Goal: Task Accomplishment & Management: Manage account settings

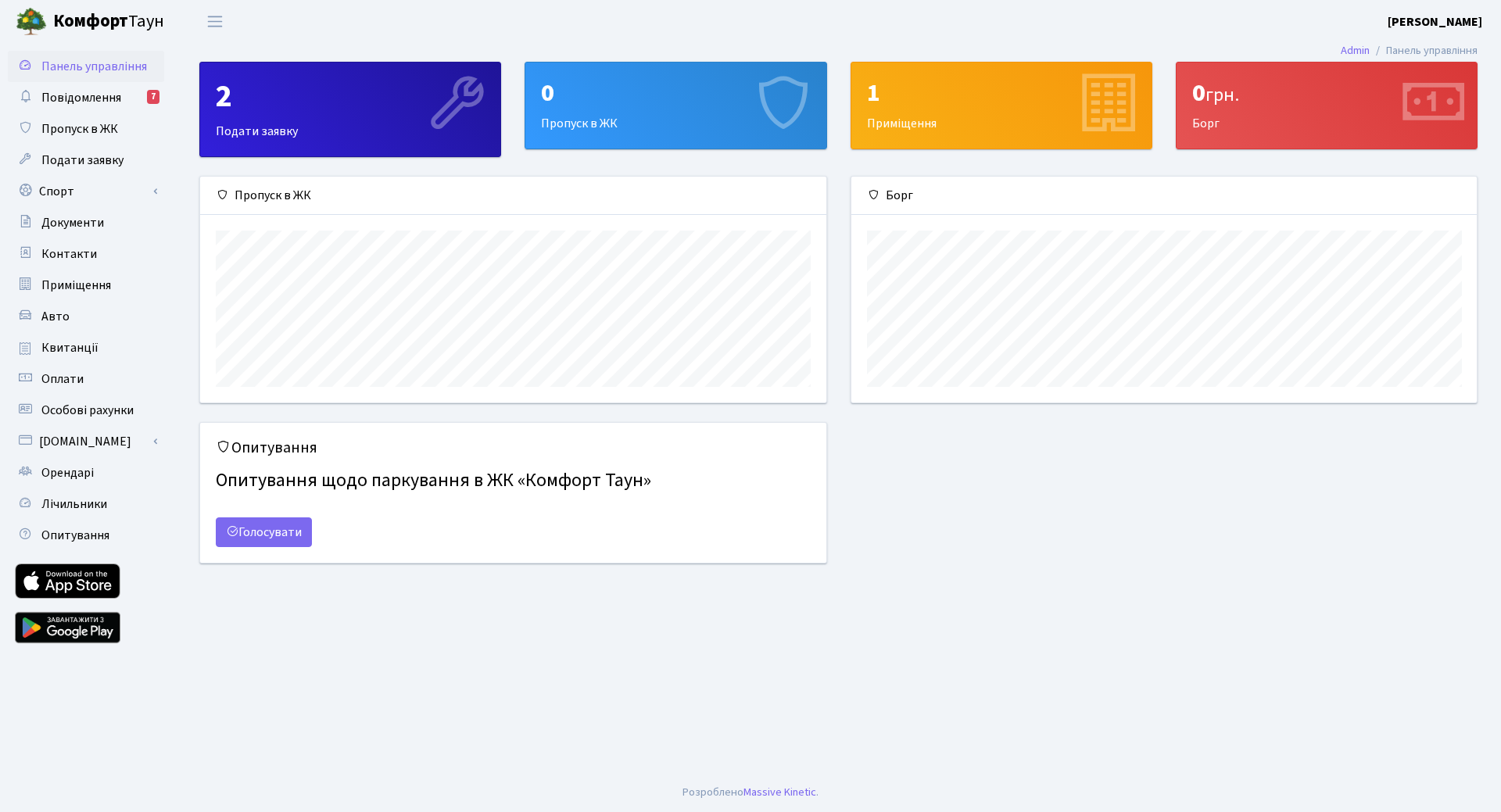
scroll to position [226, 626]
click at [59, 312] on span "Авто" at bounding box center [55, 317] width 28 height 17
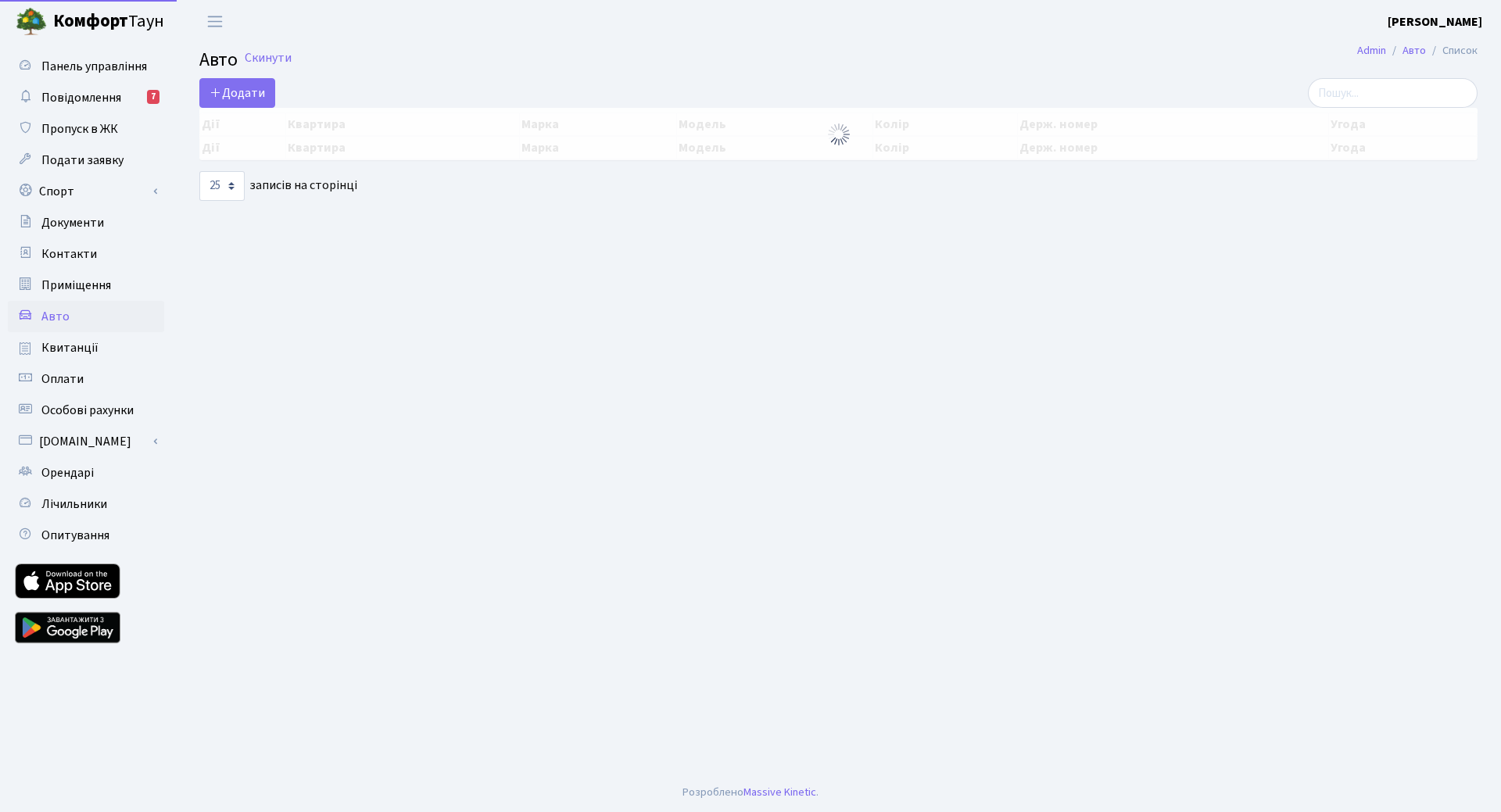
select select "25"
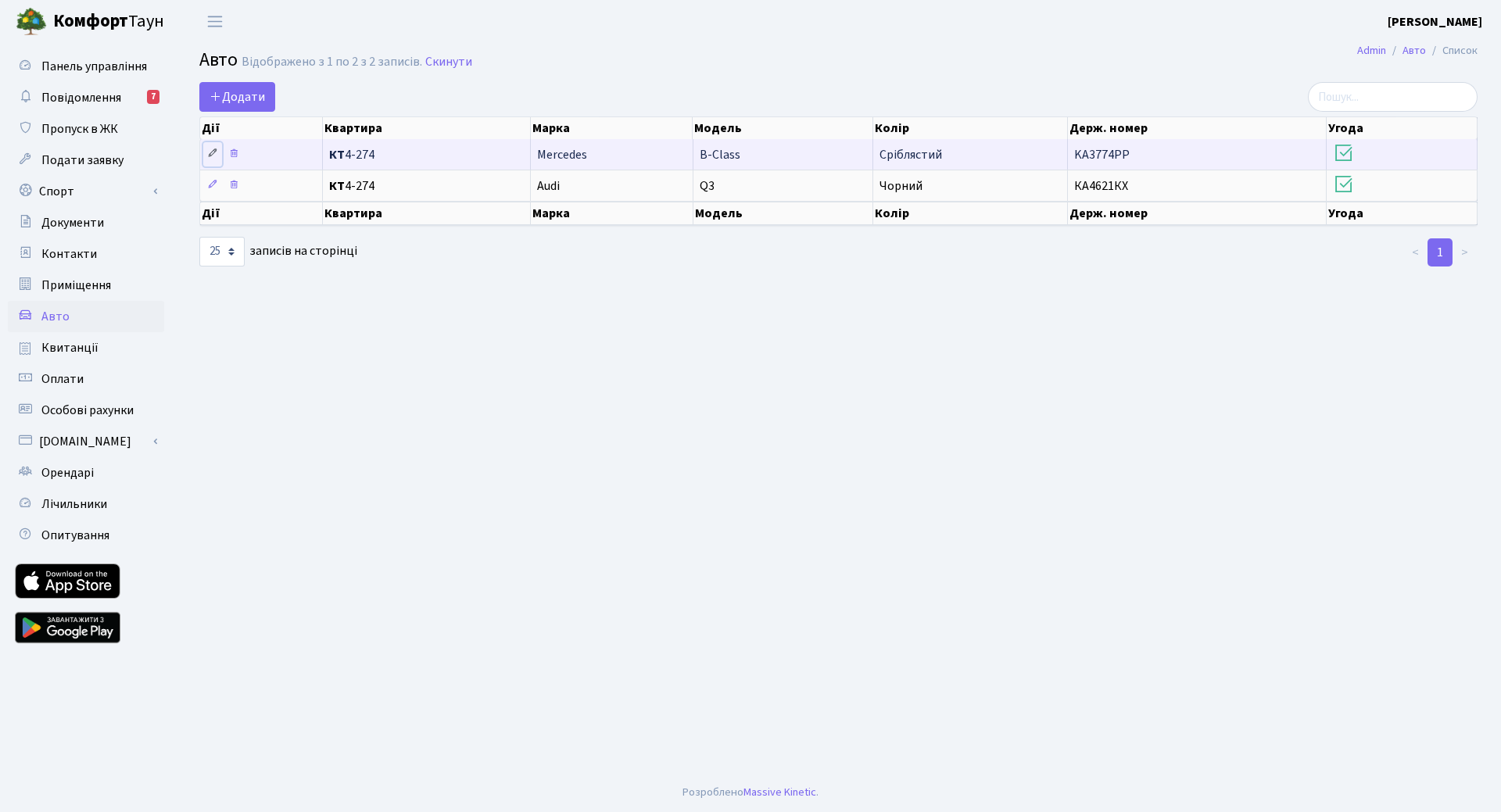
click at [211, 153] on icon at bounding box center [212, 153] width 11 height 11
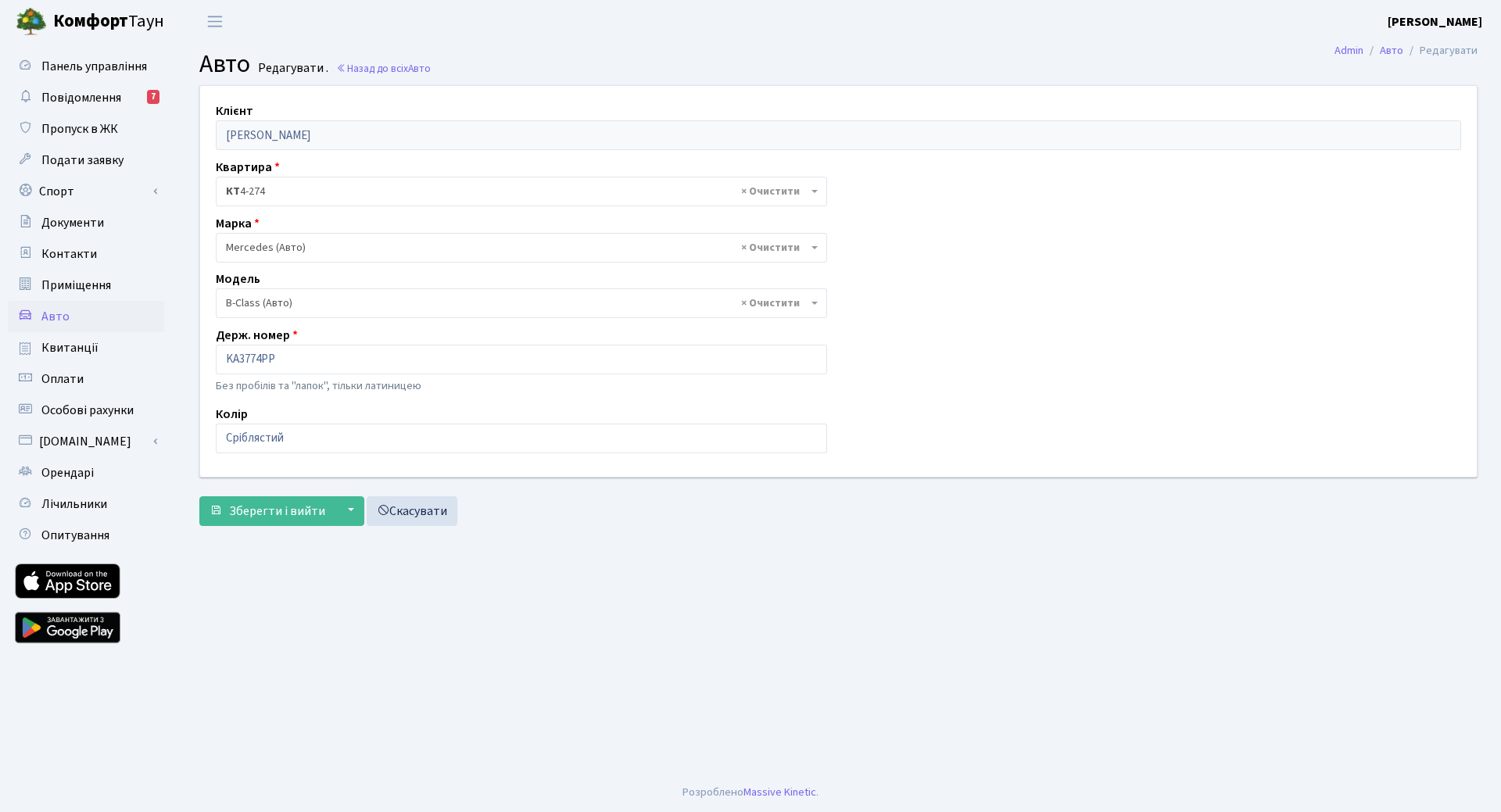
select select "1472"
click at [295, 442] on input "Сріблястий" at bounding box center [521, 438] width 611 height 30
drag, startPoint x: 321, startPoint y: 430, endPoint x: 112, endPoint y: 415, distance: 209.5
click at [112, 416] on div "Панель управління Повідомлення 7 Пропуск в ЖК Подати заявку Спорт Бронювання Ск…" at bounding box center [750, 407] width 1501 height 730
type input "Сірий"
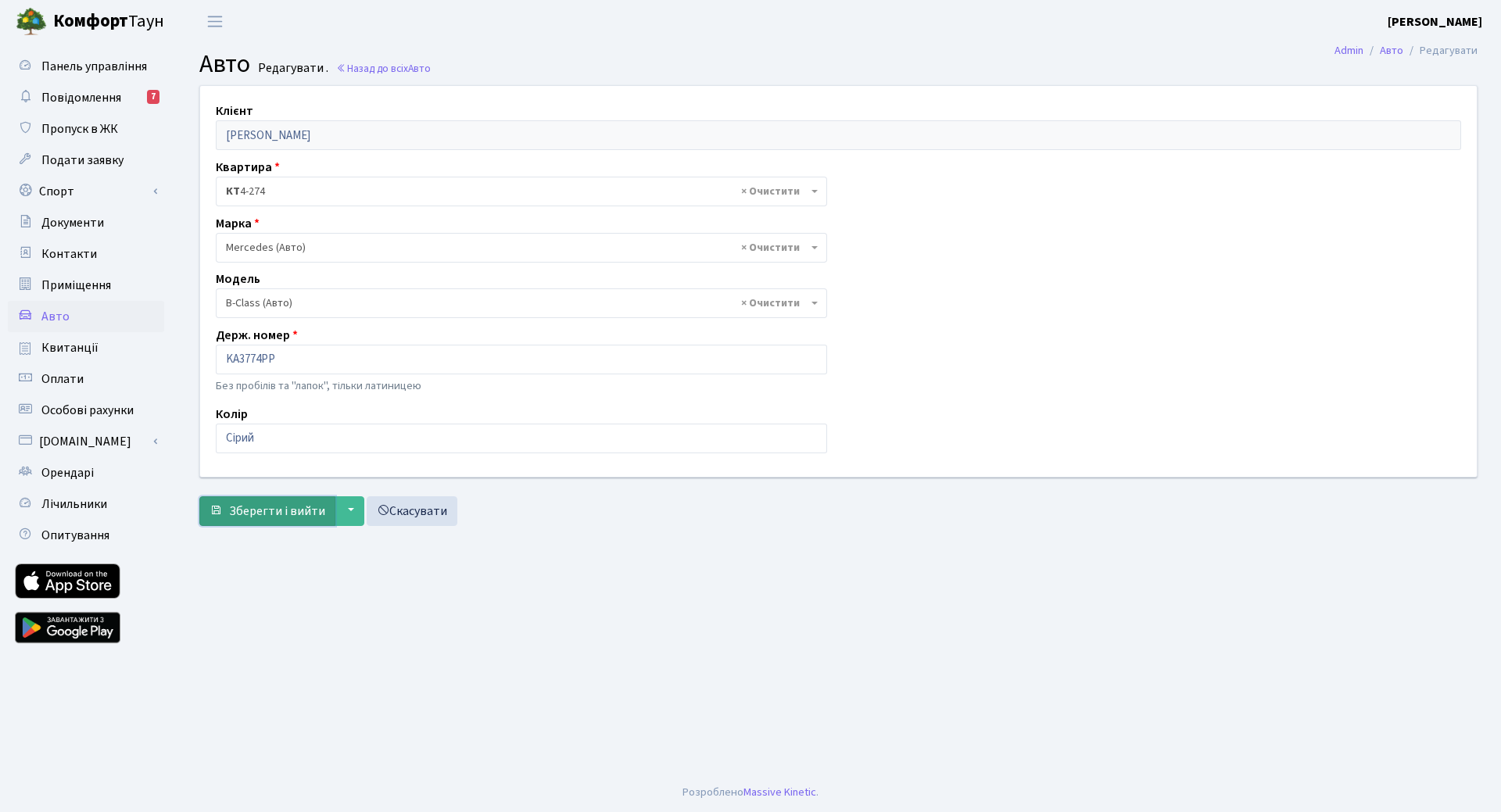
click at [281, 513] on span "Зберегти і вийти" at bounding box center [277, 511] width 96 height 17
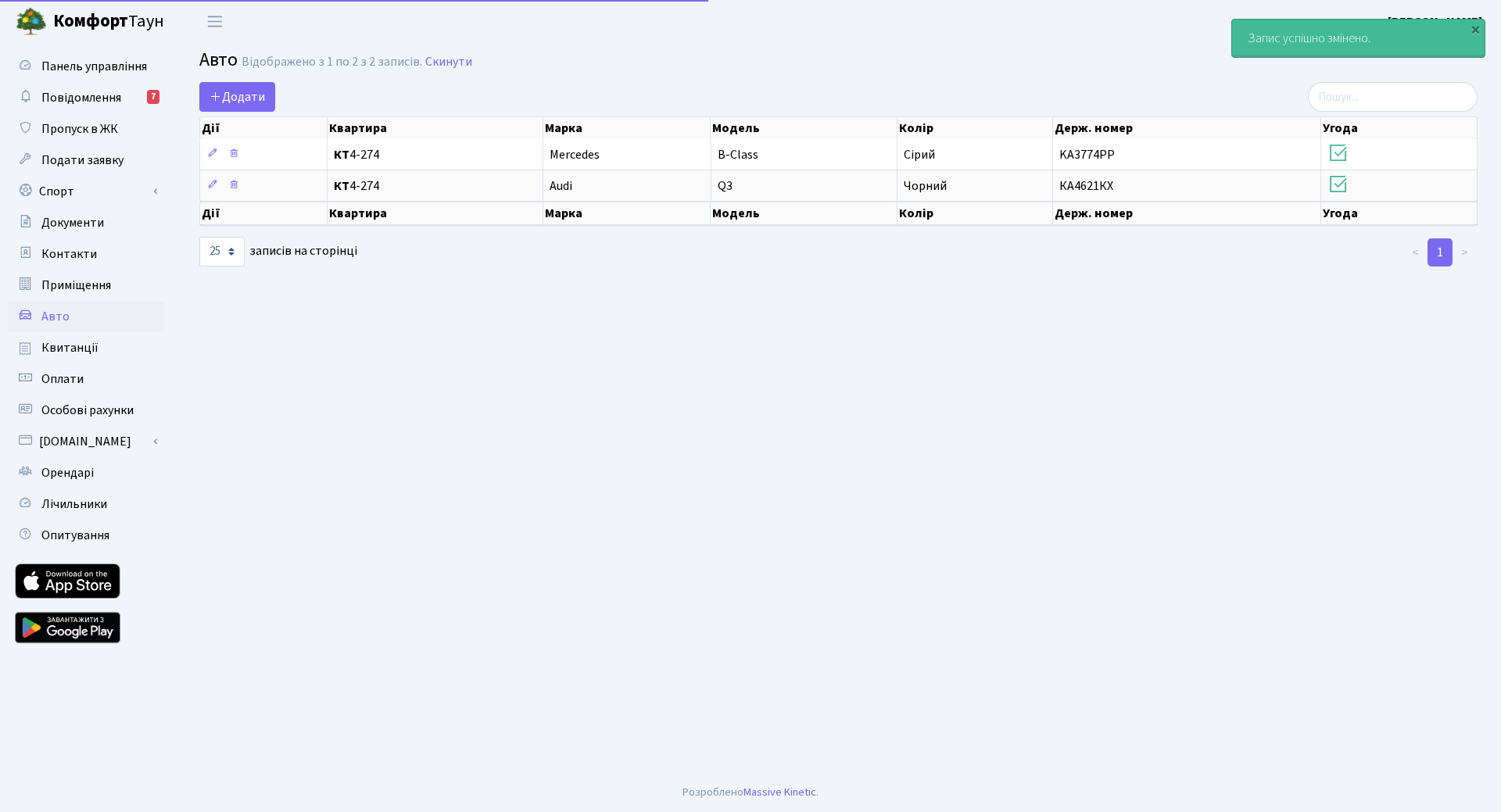
select select "25"
